Goal: Transaction & Acquisition: Purchase product/service

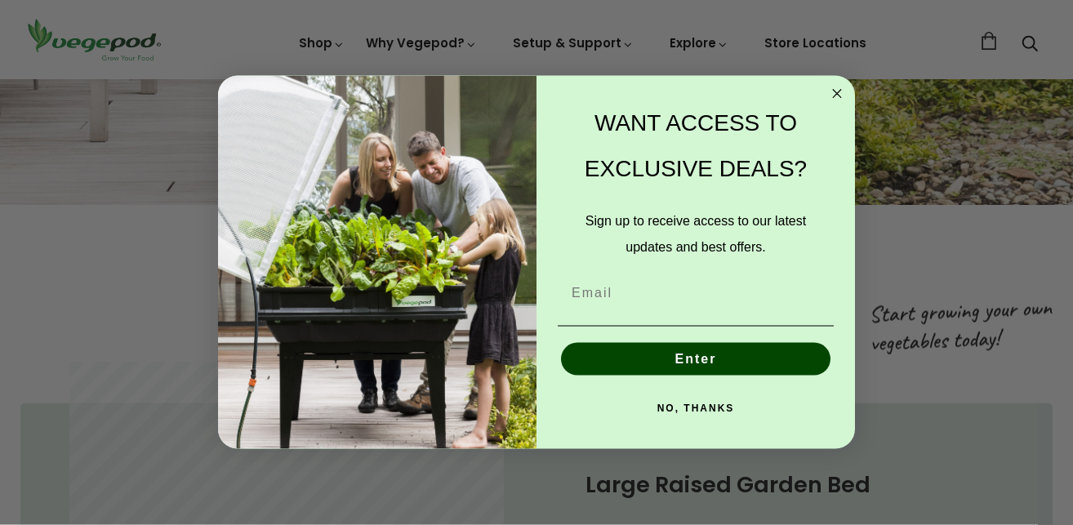
scroll to position [902, 0]
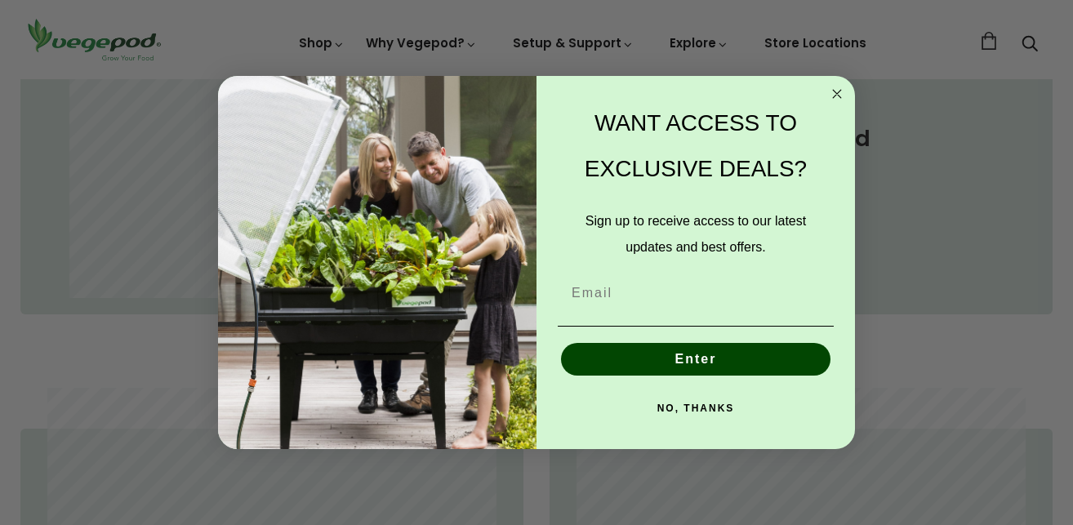
click at [838, 91] on circle "Close dialog" at bounding box center [837, 94] width 19 height 19
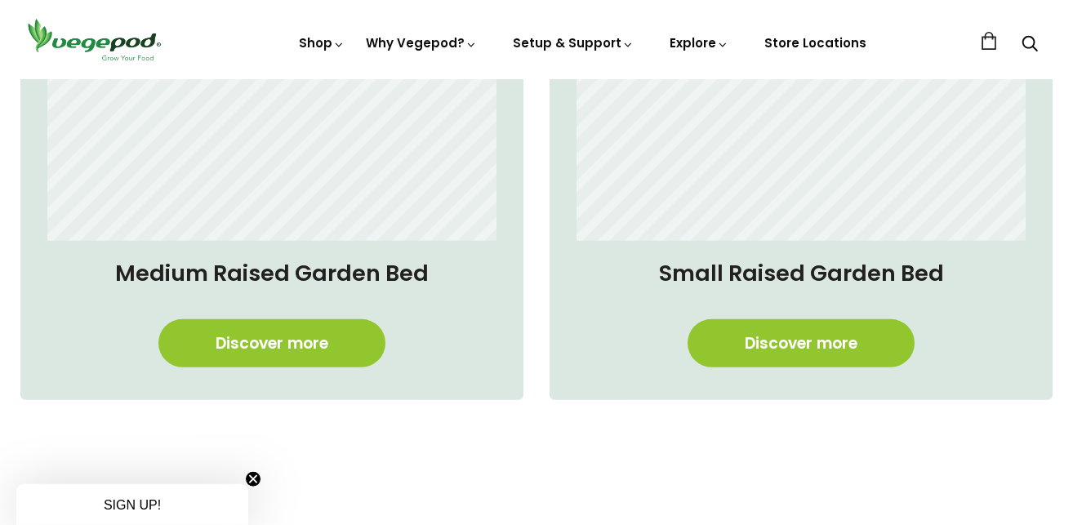
scroll to position [1333, 0]
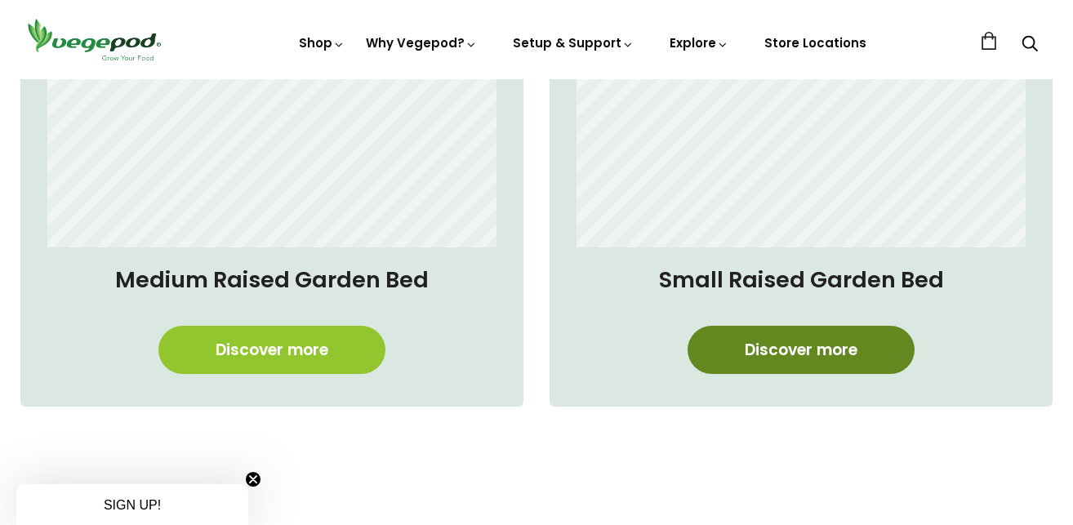
click at [822, 348] on link "Discover more" at bounding box center [801, 350] width 227 height 48
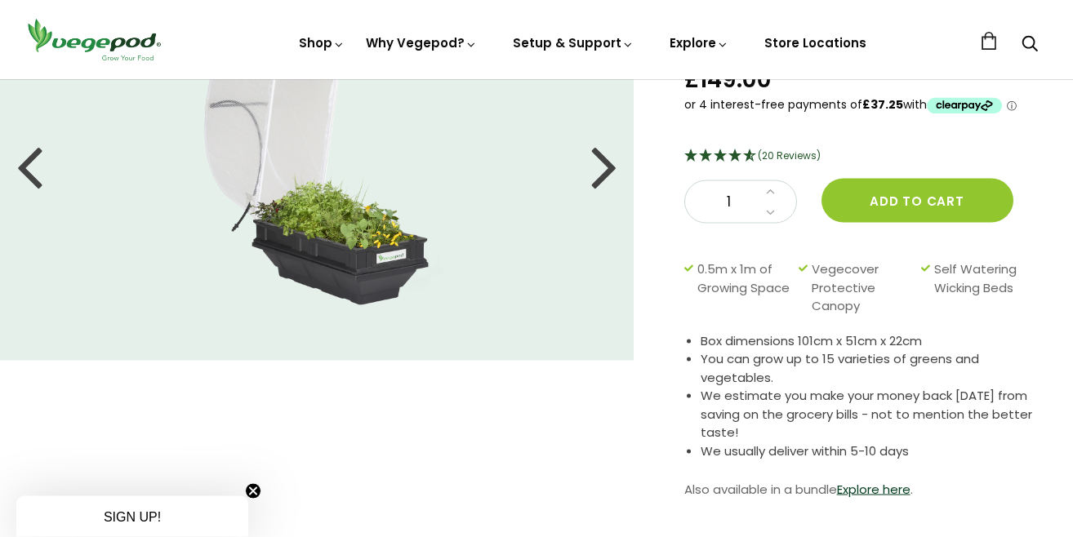
scroll to position [58, 0]
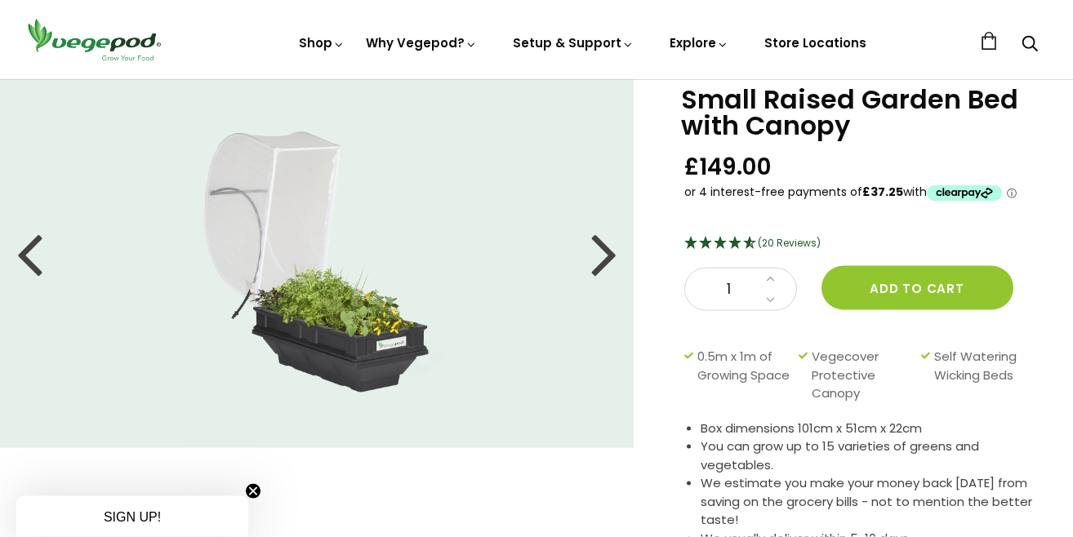
click at [608, 251] on div at bounding box center [604, 253] width 26 height 74
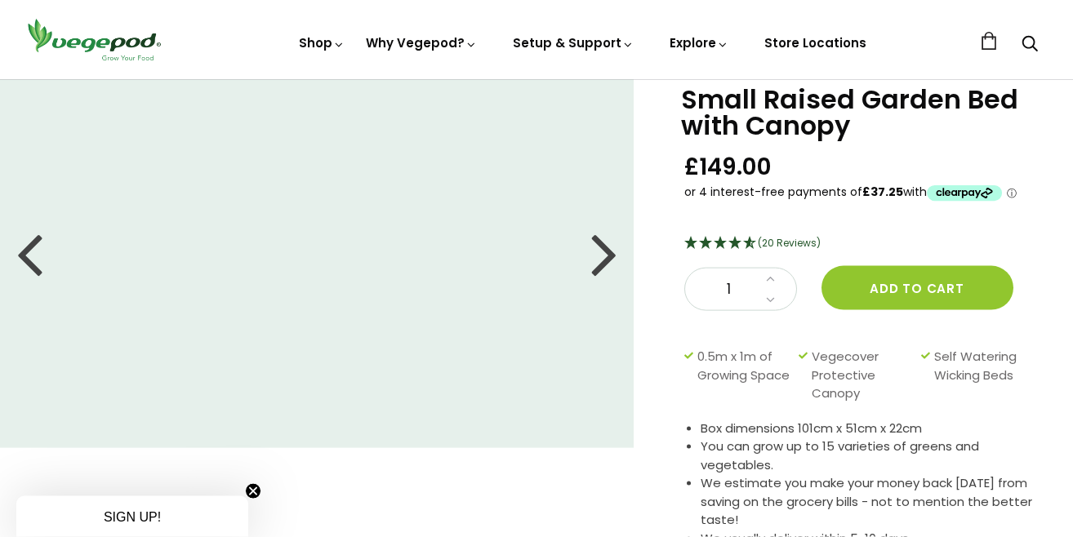
click at [609, 251] on div at bounding box center [604, 253] width 26 height 74
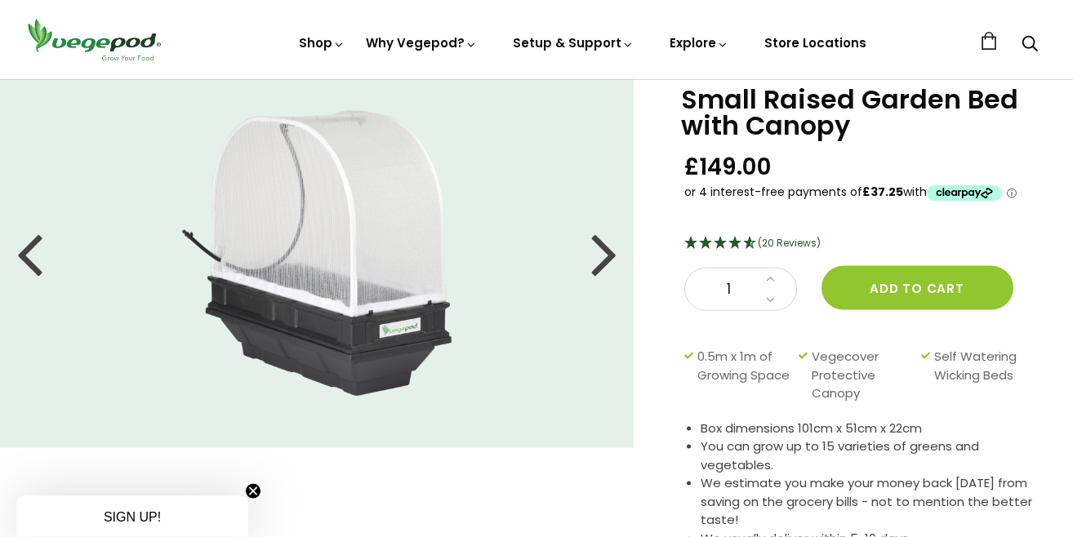
click at [609, 251] on div at bounding box center [604, 253] width 26 height 74
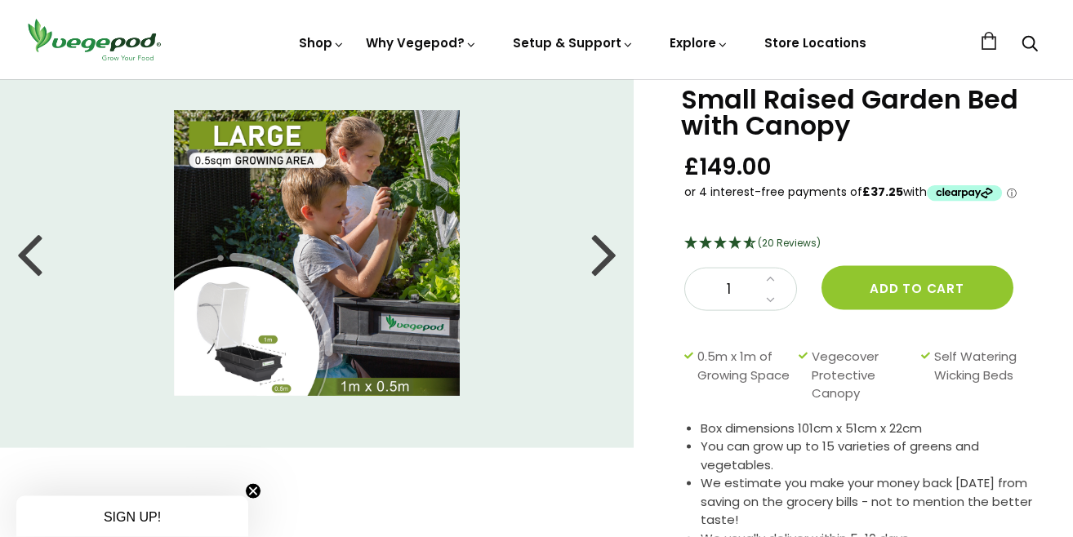
click at [609, 251] on div at bounding box center [604, 253] width 26 height 74
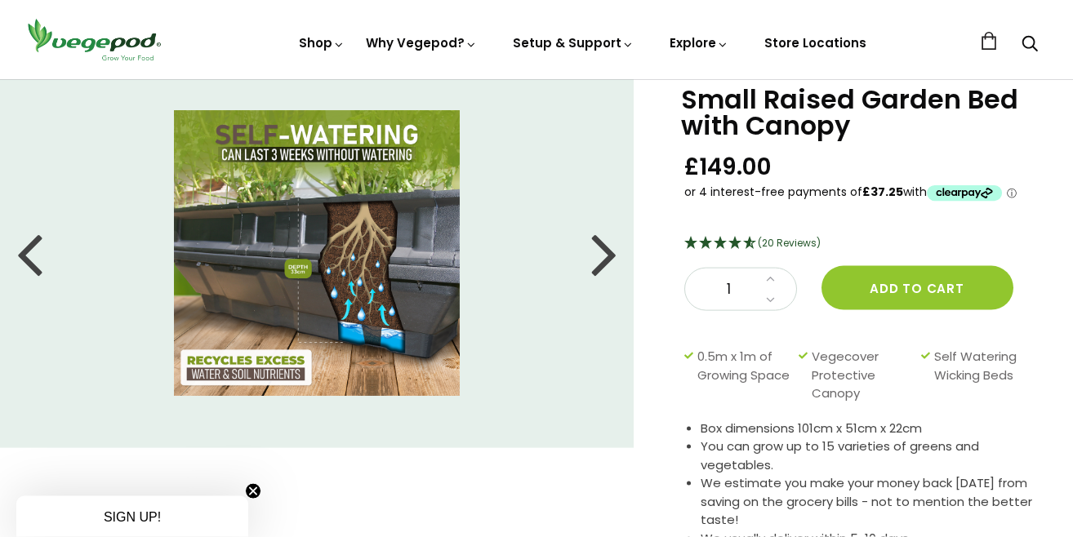
click at [611, 251] on div at bounding box center [604, 253] width 26 height 74
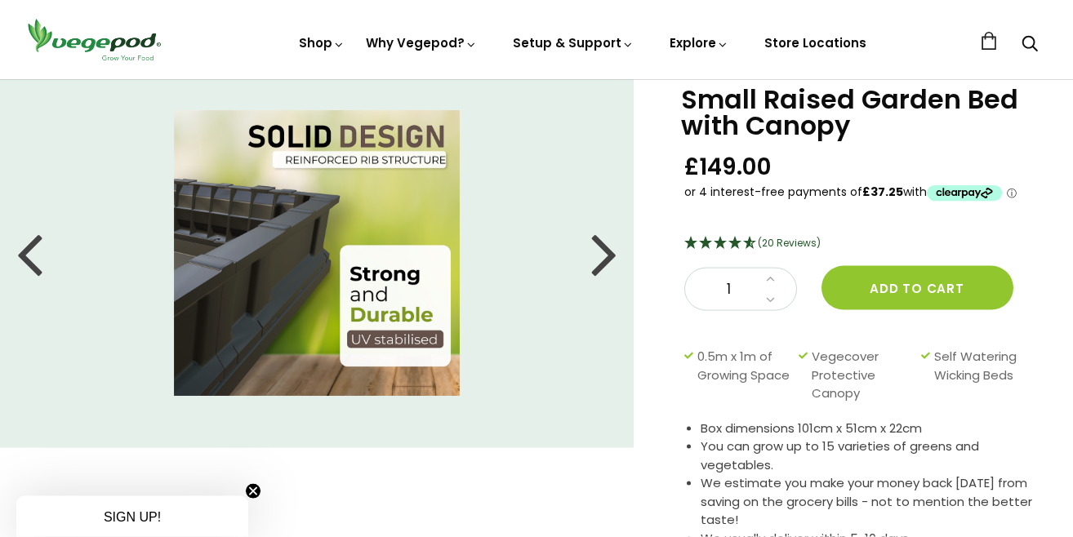
click at [612, 251] on div at bounding box center [604, 253] width 26 height 74
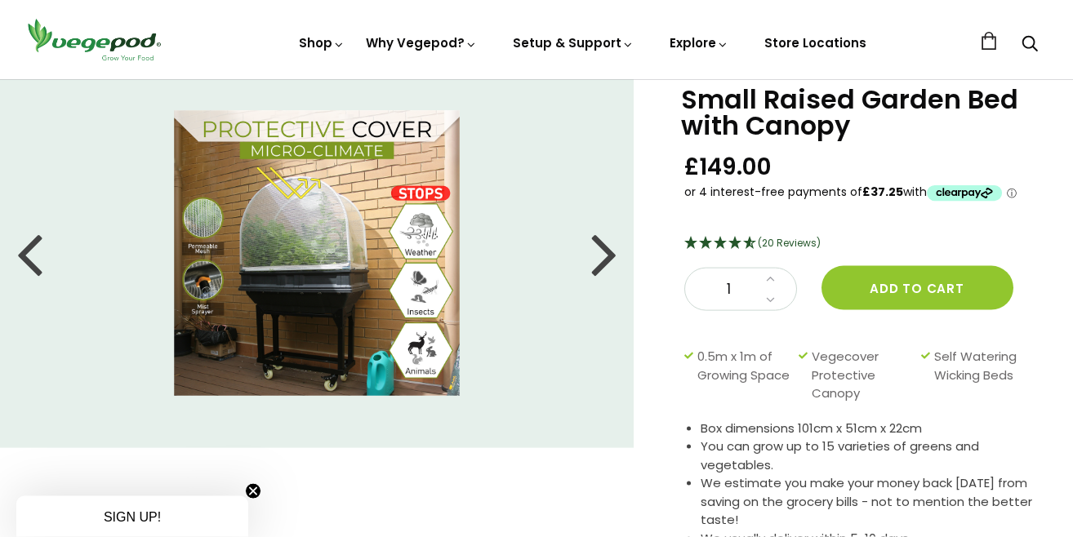
click at [612, 251] on div at bounding box center [604, 253] width 26 height 74
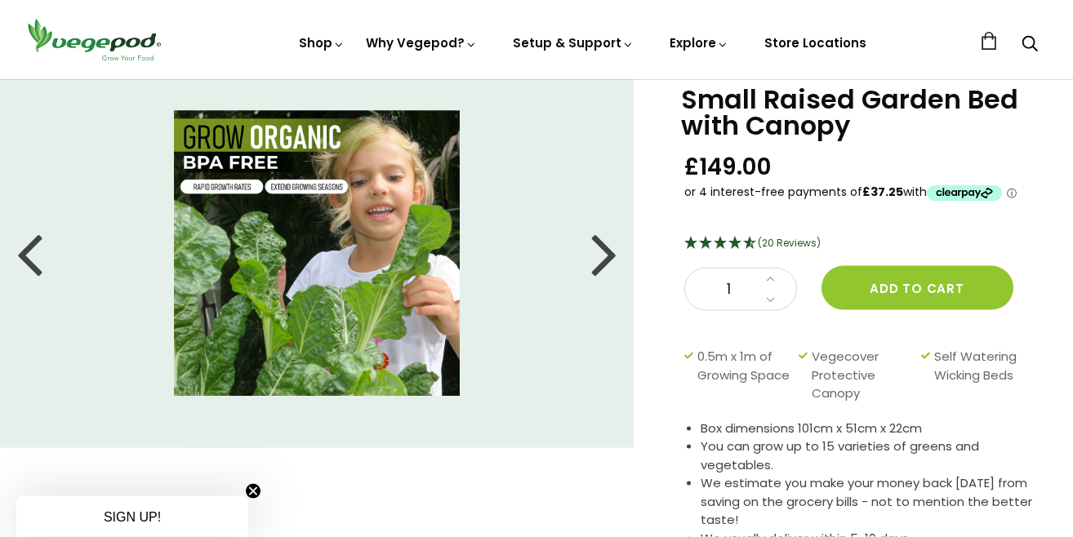
click at [613, 251] on div at bounding box center [604, 253] width 26 height 74
